Goal: Task Accomplishment & Management: Use online tool/utility

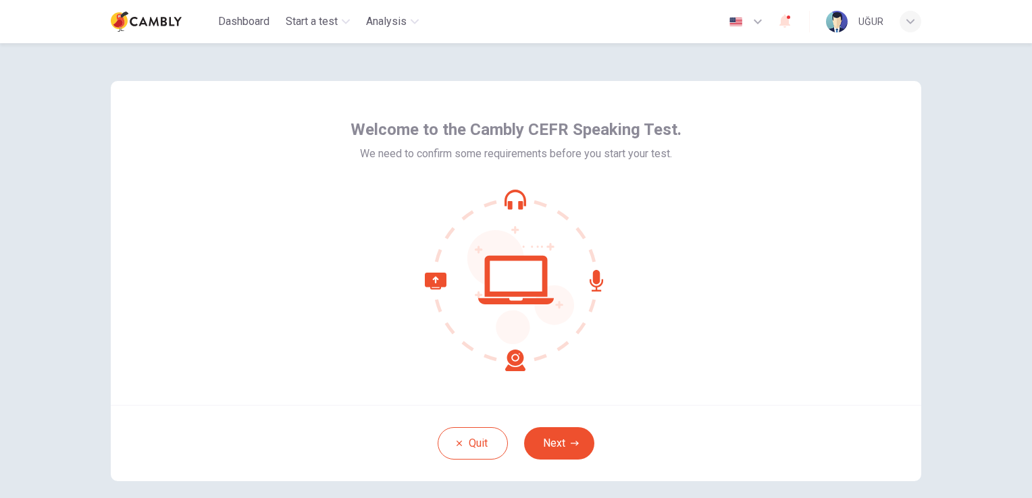
click at [665, 340] on div at bounding box center [516, 280] width 331 height 182
click at [559, 448] on button "Next" at bounding box center [559, 444] width 70 height 32
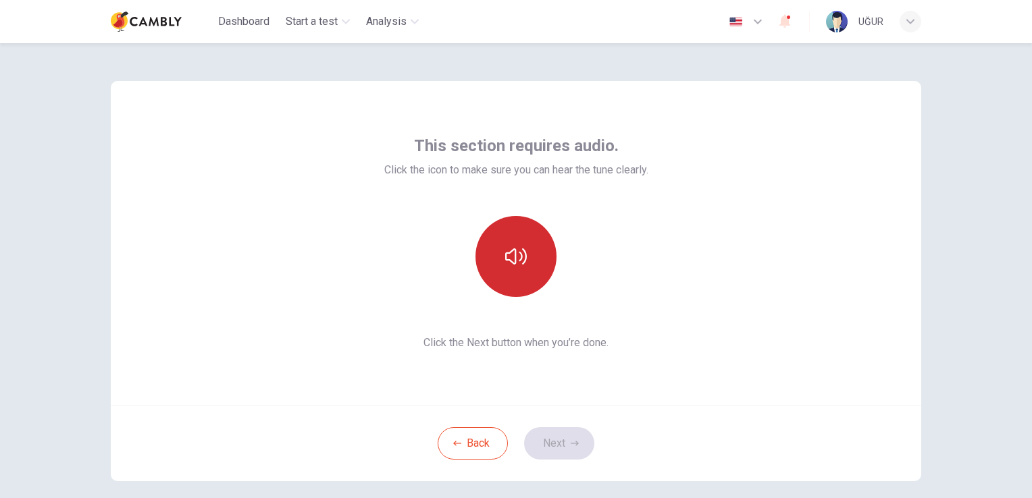
click at [521, 255] on icon "button" at bounding box center [516, 257] width 22 height 16
click at [561, 449] on button "Next" at bounding box center [559, 444] width 70 height 32
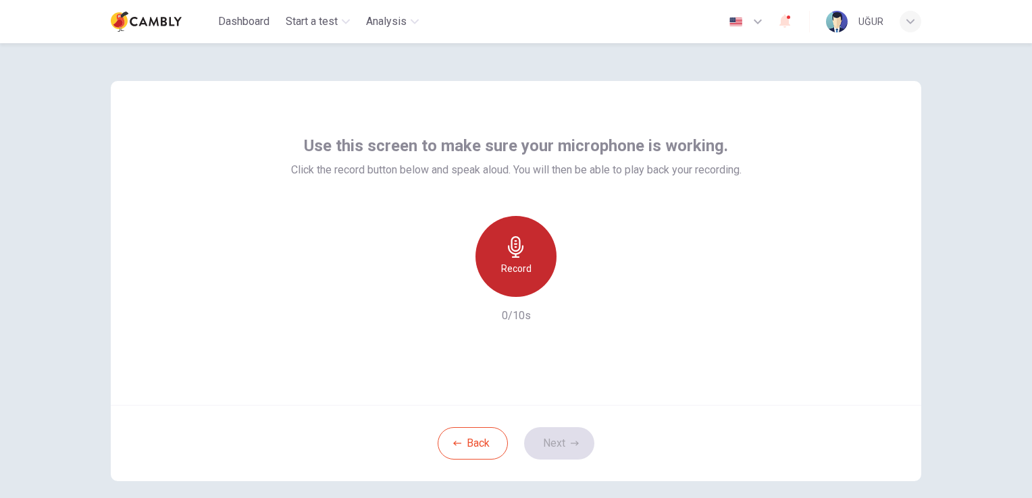
click at [520, 261] on h6 "Record" at bounding box center [516, 269] width 30 height 16
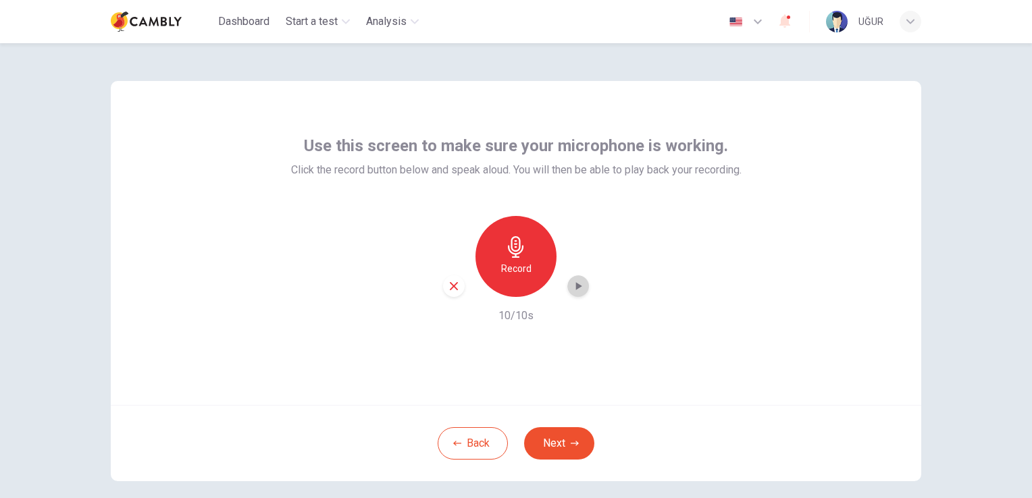
click at [577, 288] on icon "button" at bounding box center [578, 287] width 14 height 14
click at [554, 434] on button "Next" at bounding box center [559, 444] width 70 height 32
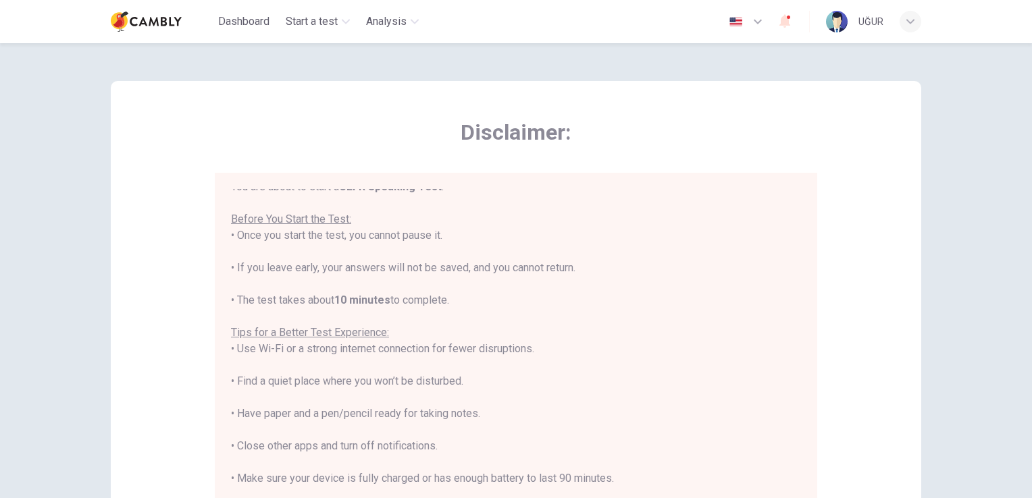
scroll to position [16, 0]
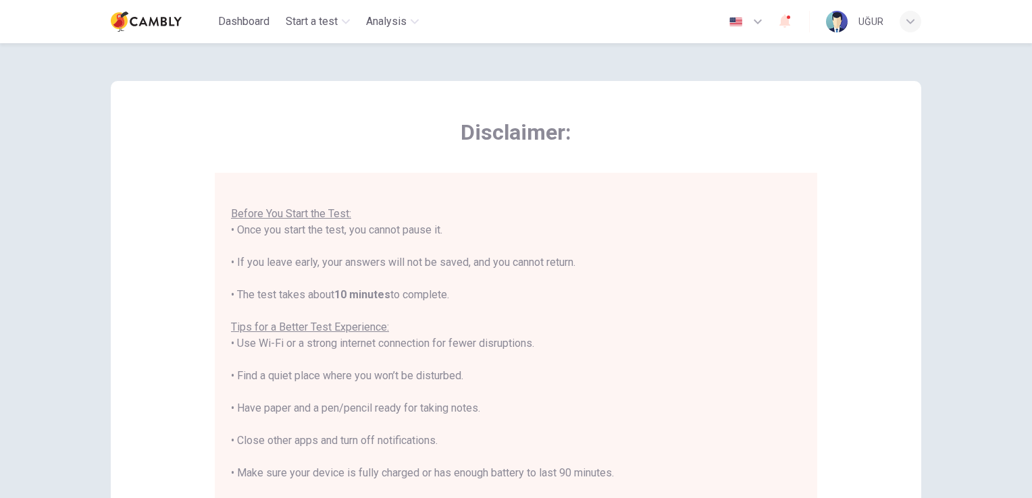
drag, startPoint x: 230, startPoint y: 215, endPoint x: 621, endPoint y: 476, distance: 470.4
click at [621, 476] on div "You are about to start a CEFR Speaking Test . Before You Start the Test: • Once…" at bounding box center [516, 360] width 570 height 373
copy div "Before You Start the Test: • Once you start the test, you cannot pause it. • If…"
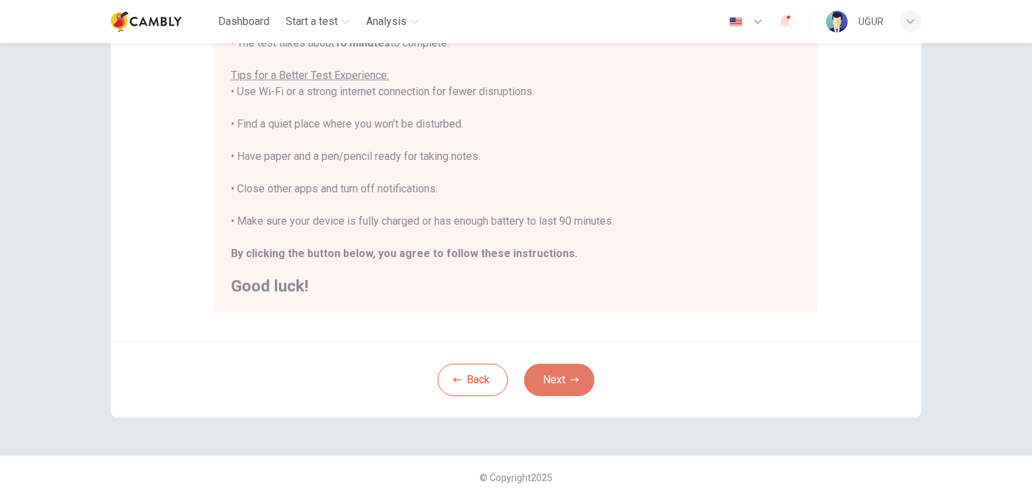
click at [559, 390] on button "Next" at bounding box center [559, 380] width 70 height 32
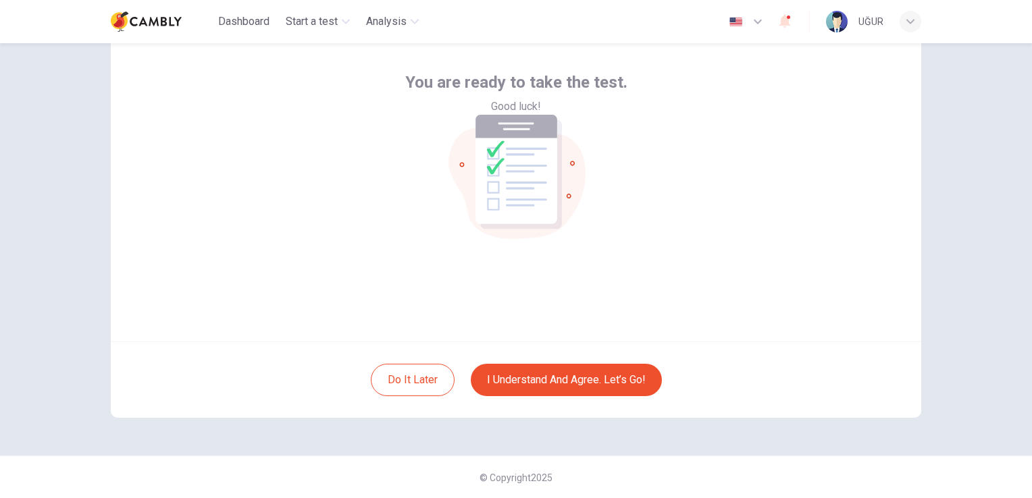
scroll to position [0, 0]
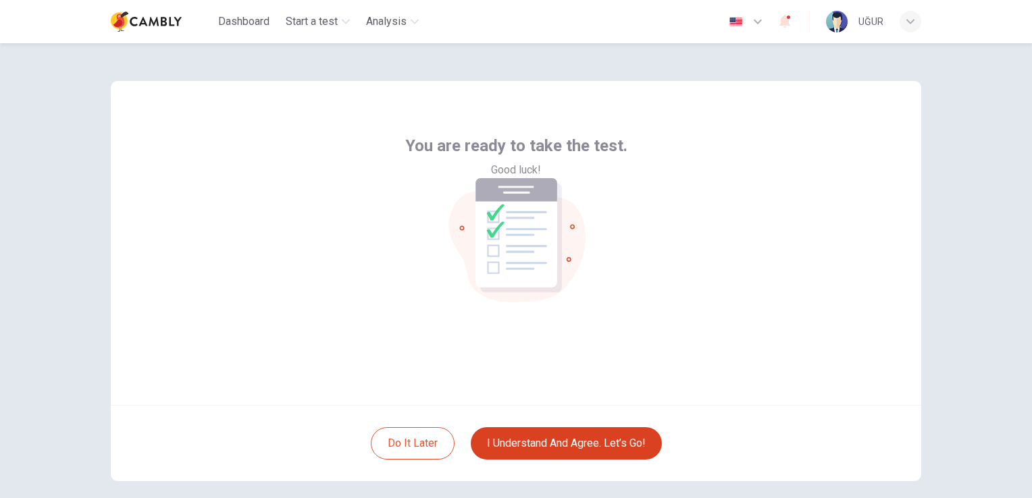
click at [576, 449] on button "I understand and agree. Let’s go!" at bounding box center [566, 444] width 191 height 32
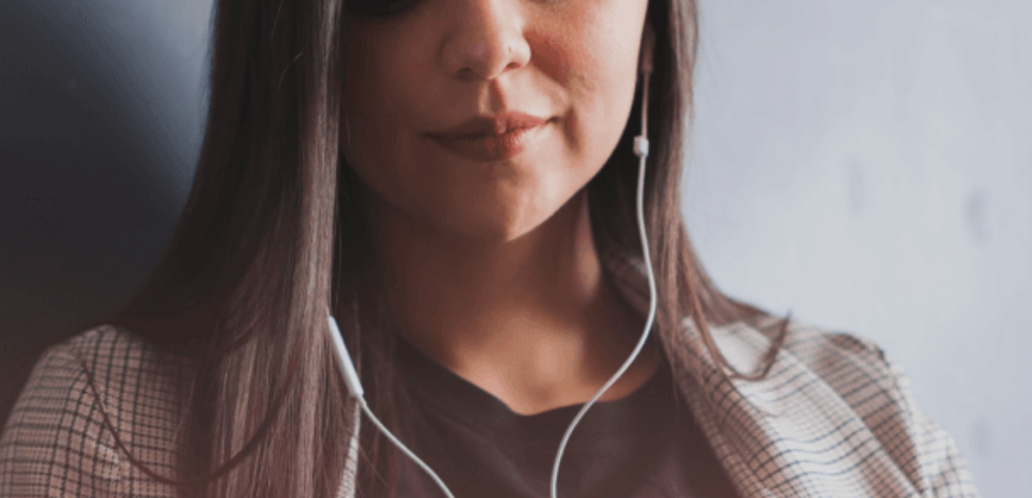
scroll to position [68, 0]
drag, startPoint x: 335, startPoint y: 361, endPoint x: 148, endPoint y: 218, distance: 235.2
click at [143, 244] on div "The Speaking Test will begin soon. Use a headset if available (recommended for …" at bounding box center [516, 212] width 1032 height 146
drag, startPoint x: 149, startPoint y: 215, endPoint x: 226, endPoint y: 265, distance: 92.7
click at [226, 265] on div "The Speaking Test will begin soon. Use a headset if available (recommended for …" at bounding box center [516, 212] width 1032 height 146
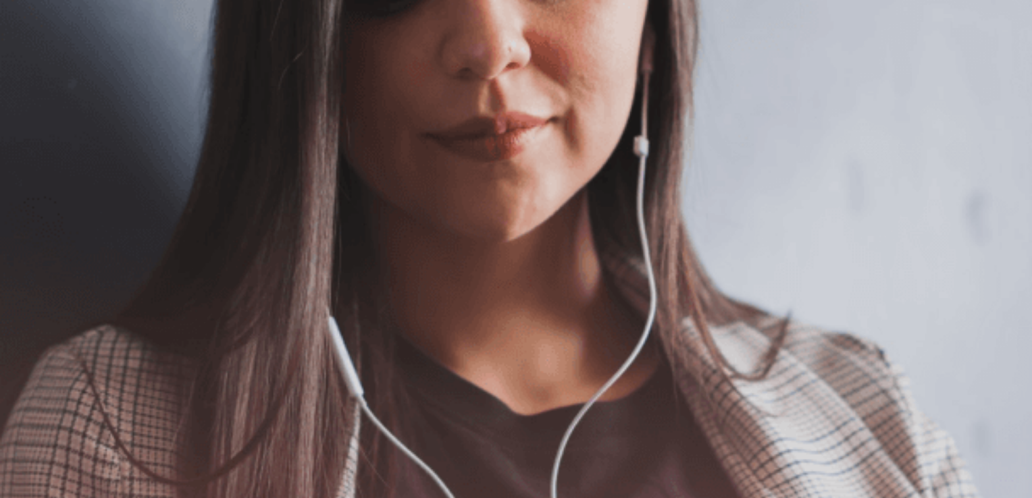
click at [164, 153] on span "The Speaking Test will begin soon." at bounding box center [82, 146] width 164 height 13
click at [38, 70] on button "Continue" at bounding box center [19, 95] width 38 height 51
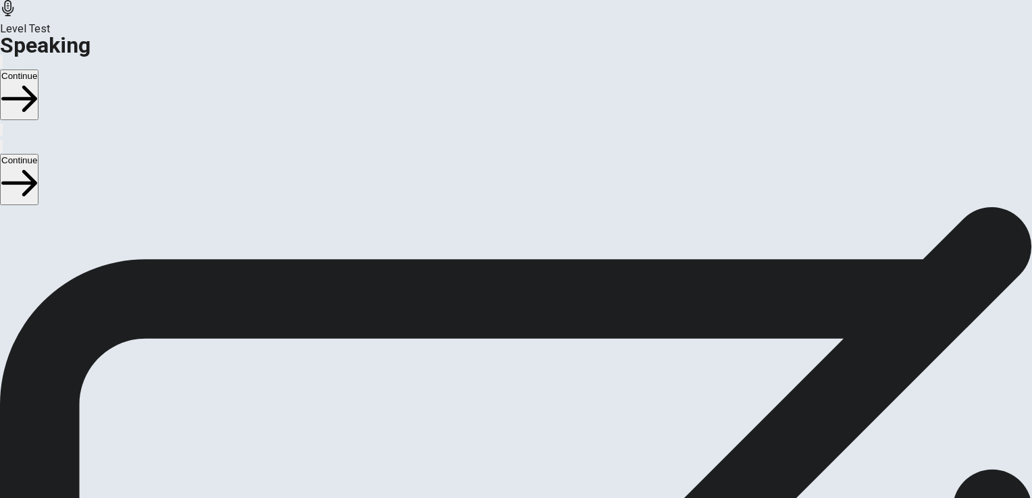
click at [500, 419] on icon "Play Audio" at bounding box center [500, 419] width 0 height 0
click at [38, 70] on button "Continue" at bounding box center [19, 95] width 38 height 51
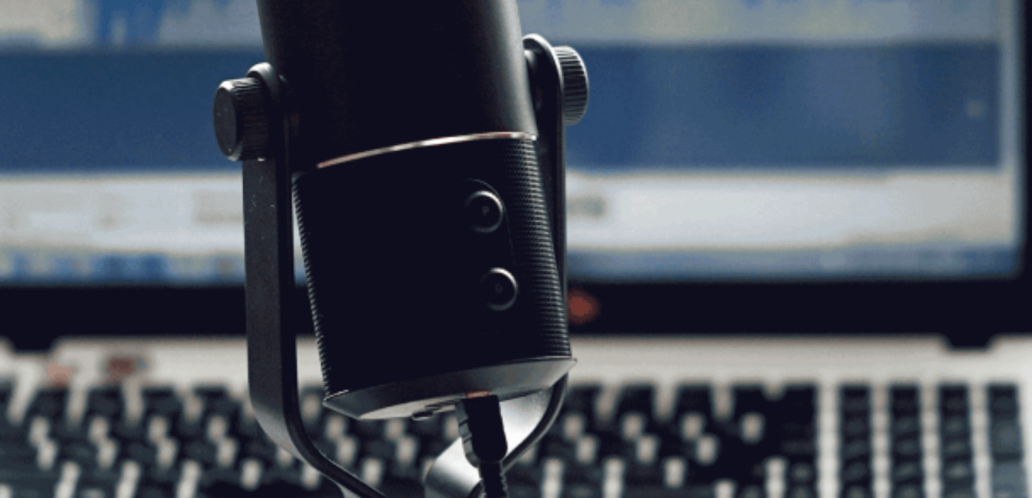
click at [38, 70] on button "Continue" at bounding box center [19, 95] width 38 height 51
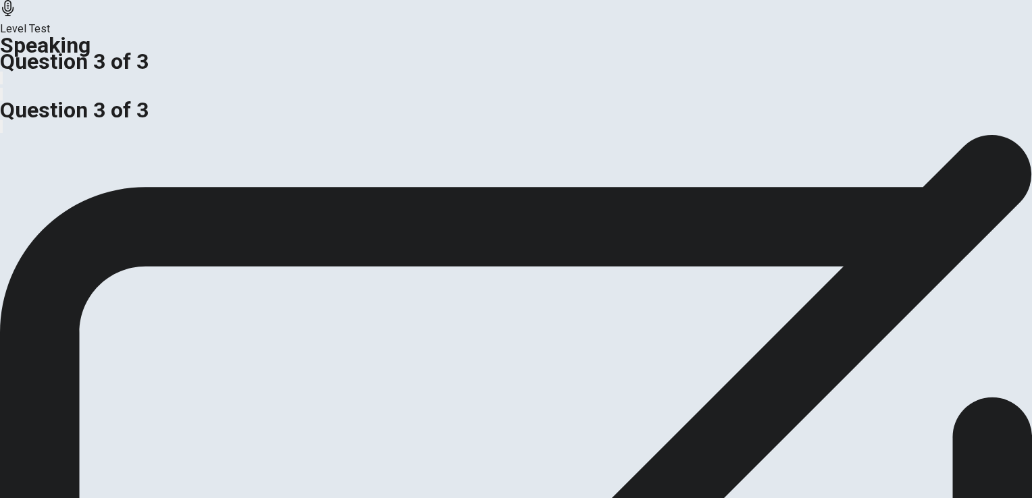
scroll to position [0, 0]
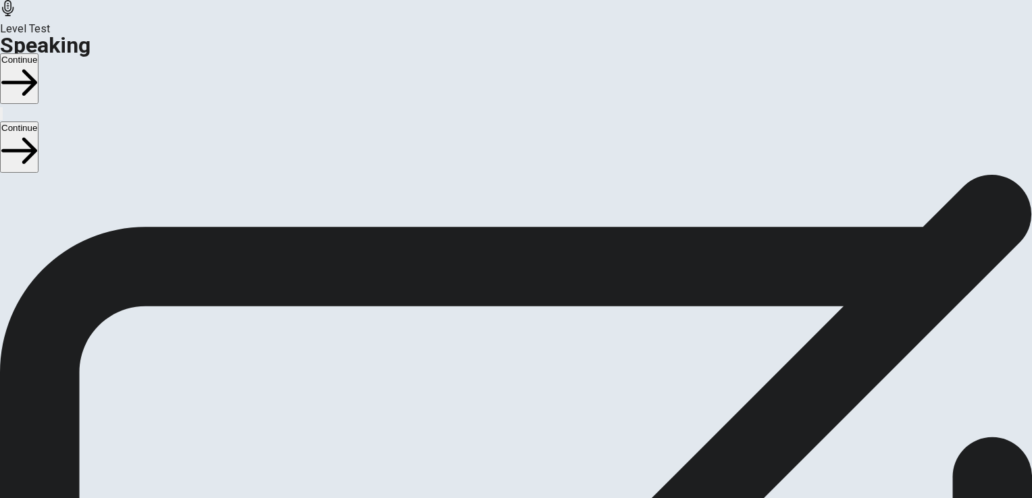
click at [38, 53] on button "Continue" at bounding box center [19, 78] width 38 height 51
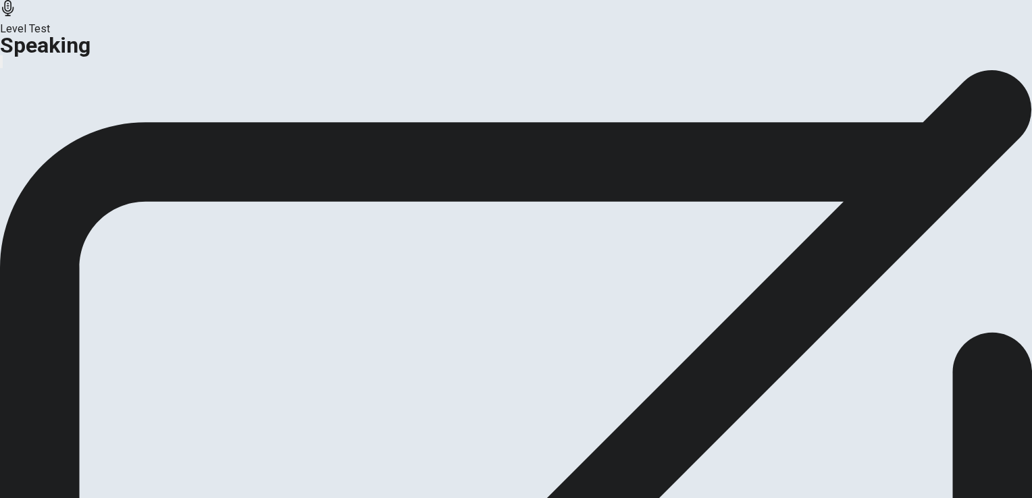
drag, startPoint x: 432, startPoint y: 182, endPoint x: 571, endPoint y: 221, distance: 144.4
click at [192, 149] on span "This is the end of your Speaking test. Click on Analysis to see your score. Cli…" at bounding box center [96, 110] width 192 height 78
click at [107, 169] on button "Continue" at bounding box center [80, 160] width 55 height 18
